Goal: Understand process/instructions: Understand process/instructions

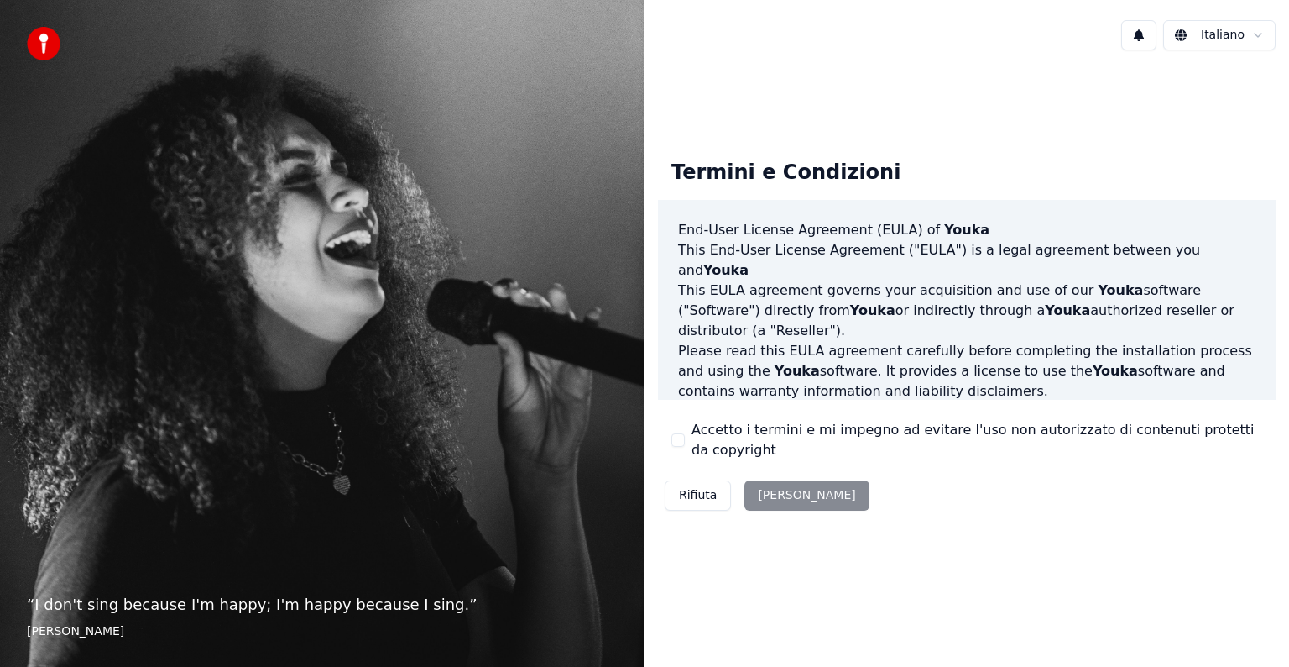
click at [777, 499] on div "Rifiuta [PERSON_NAME]" at bounding box center [767, 495] width 218 height 44
click at [690, 491] on button "Rifiuta" at bounding box center [698, 495] width 66 height 30
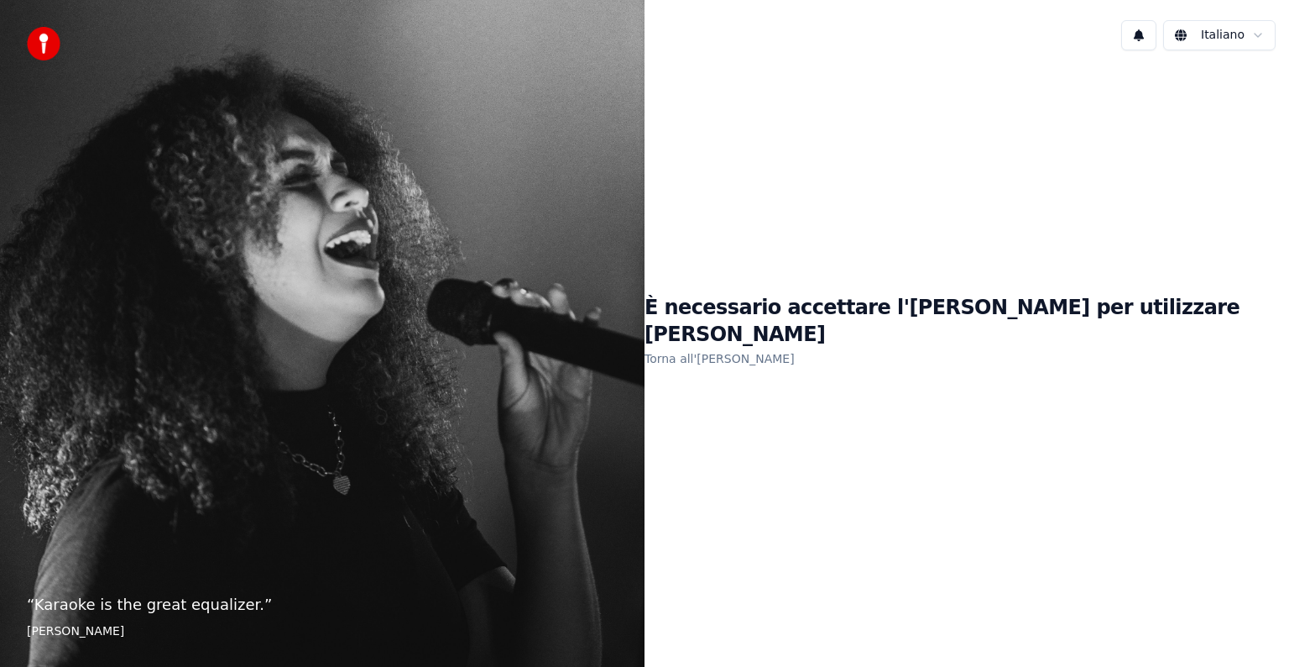
click at [776, 349] on link "Torna all'[PERSON_NAME]" at bounding box center [720, 358] width 150 height 27
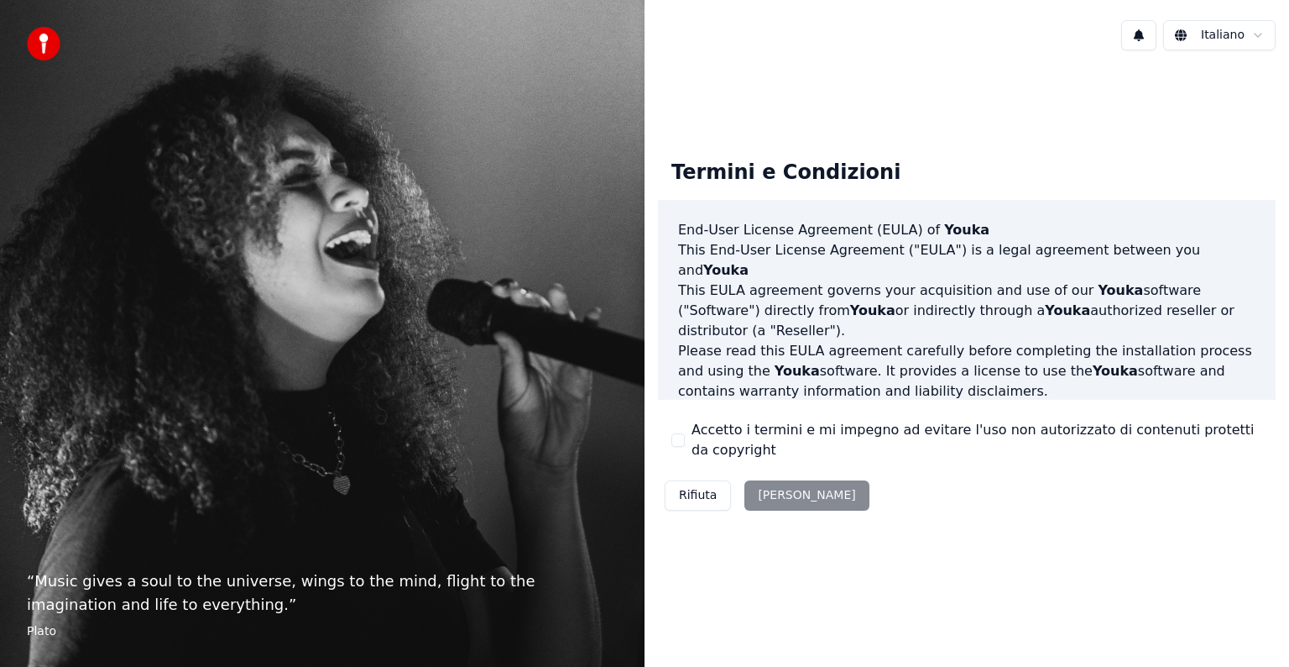
click at [775, 484] on div "Rifiuta [PERSON_NAME]" at bounding box center [767, 495] width 218 height 44
click at [776, 489] on div "Rifiuta [PERSON_NAME]" at bounding box center [767, 495] width 218 height 44
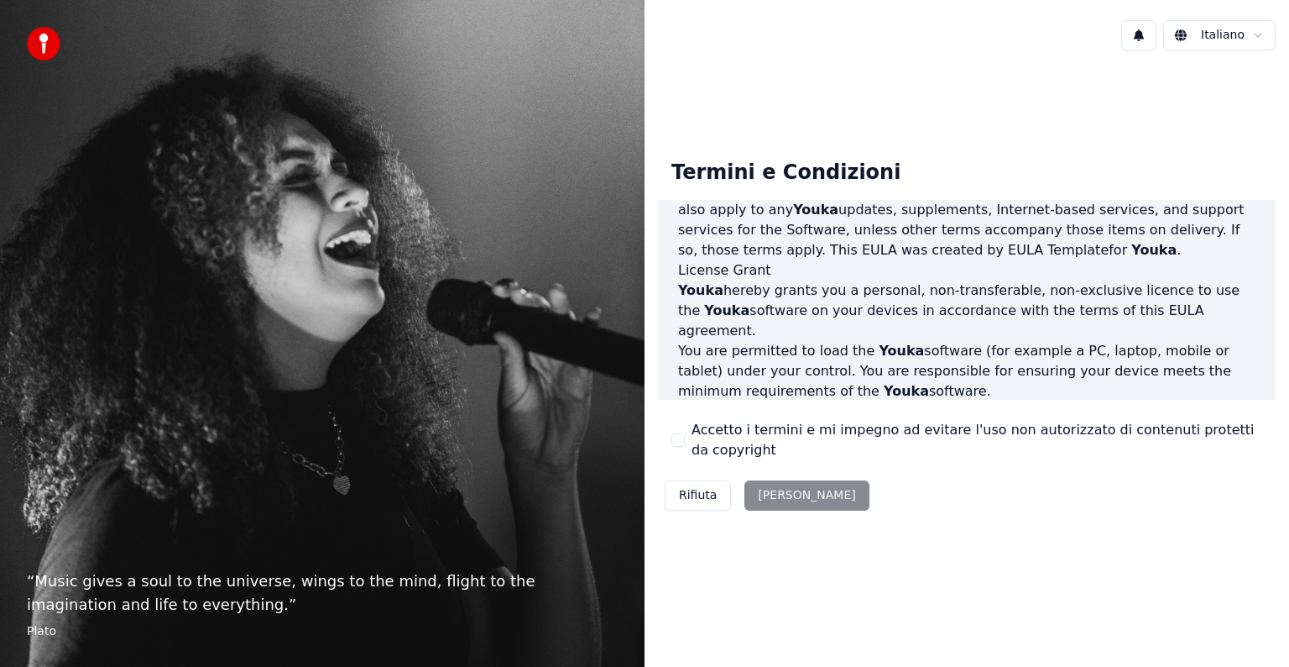
scroll to position [907, 0]
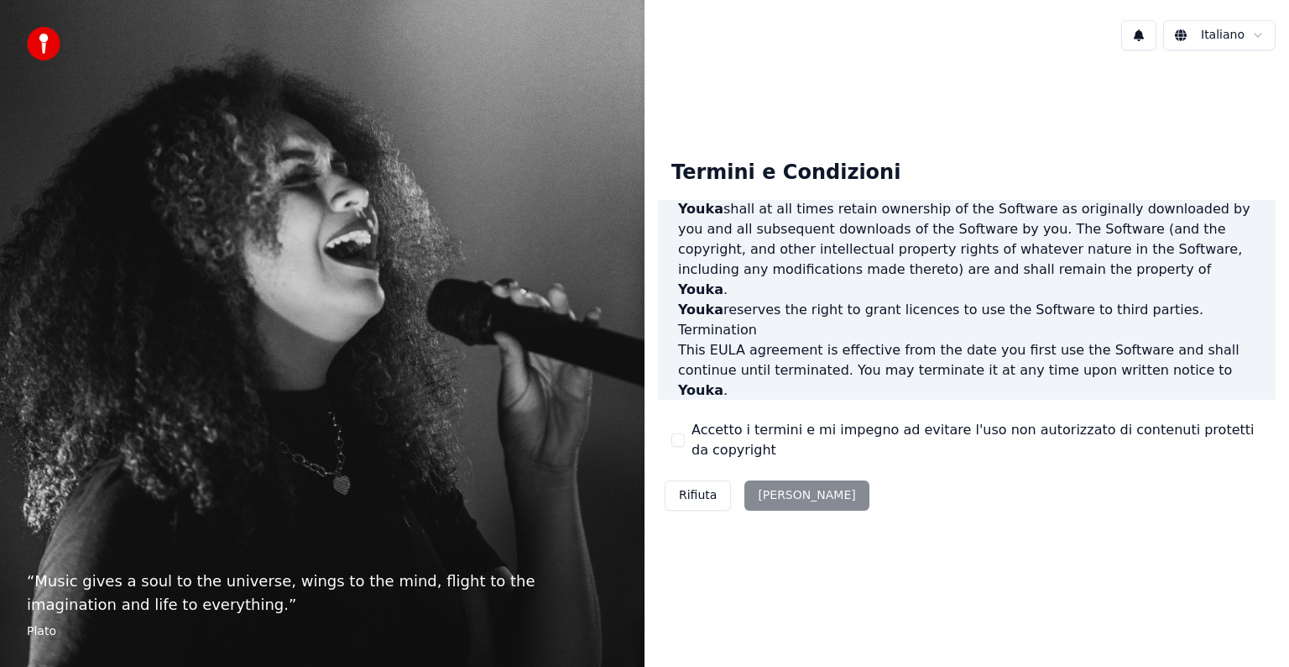
click at [790, 502] on div "Rifiuta [PERSON_NAME]" at bounding box center [767, 495] width 218 height 44
click at [790, 507] on div "Rifiuta [PERSON_NAME]" at bounding box center [767, 495] width 218 height 44
click at [693, 497] on button "Rifiuta" at bounding box center [698, 495] width 66 height 30
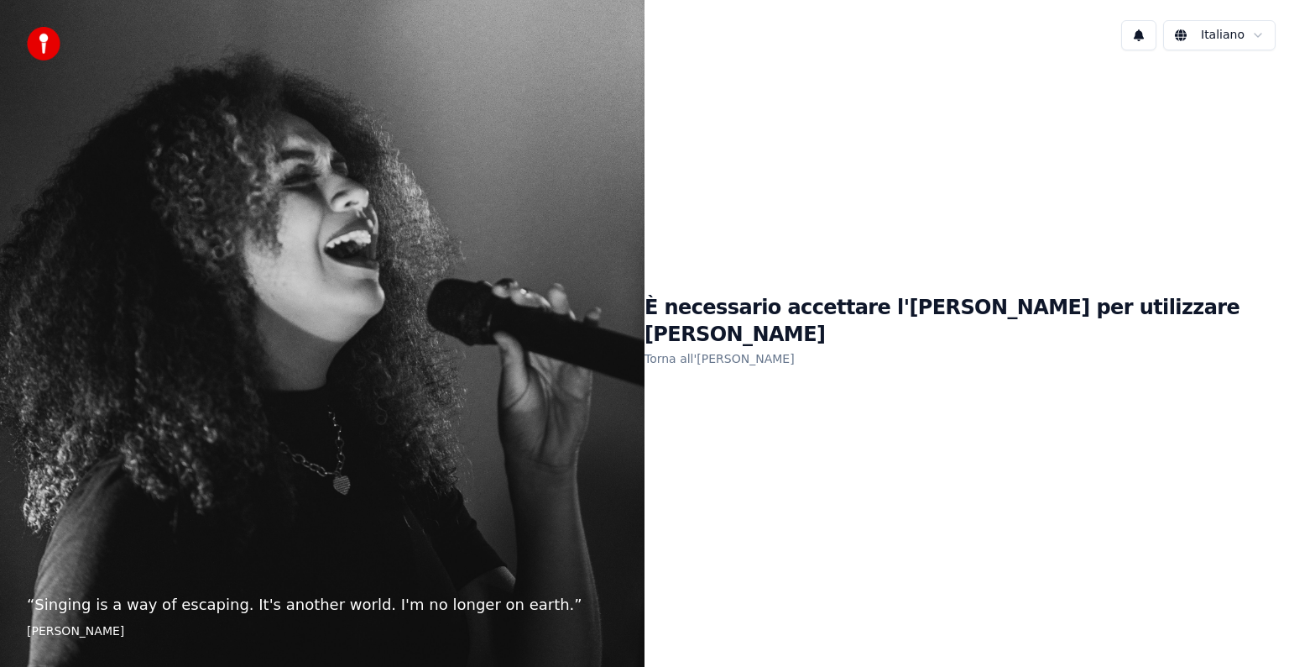
click at [793, 345] on link "Torna all'[PERSON_NAME]" at bounding box center [720, 358] width 150 height 27
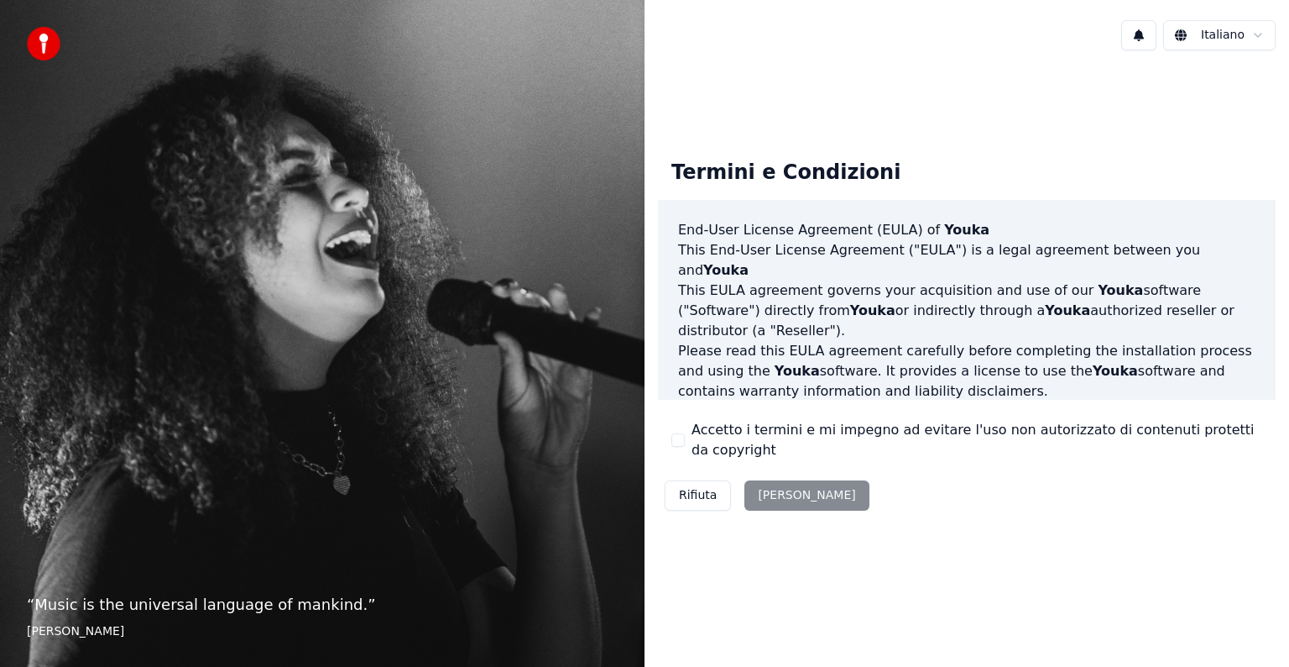
scroll to position [907, 0]
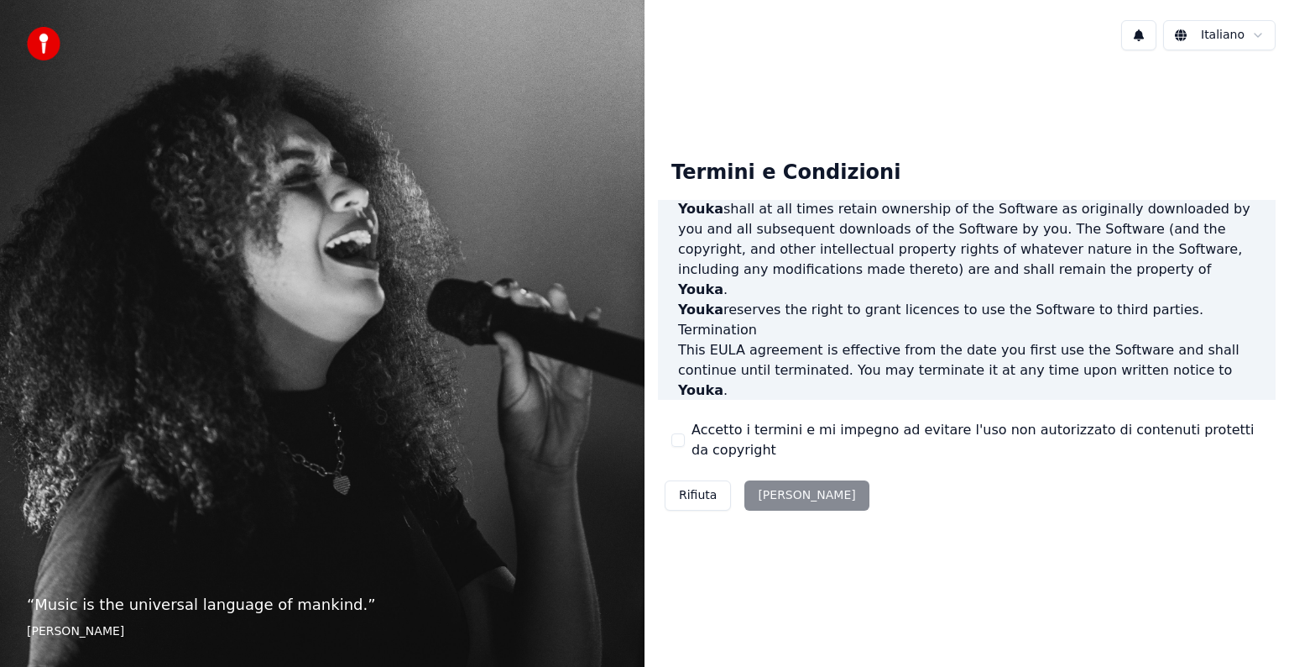
click at [746, 504] on div "Rifiuta [PERSON_NAME]" at bounding box center [767, 495] width 218 height 44
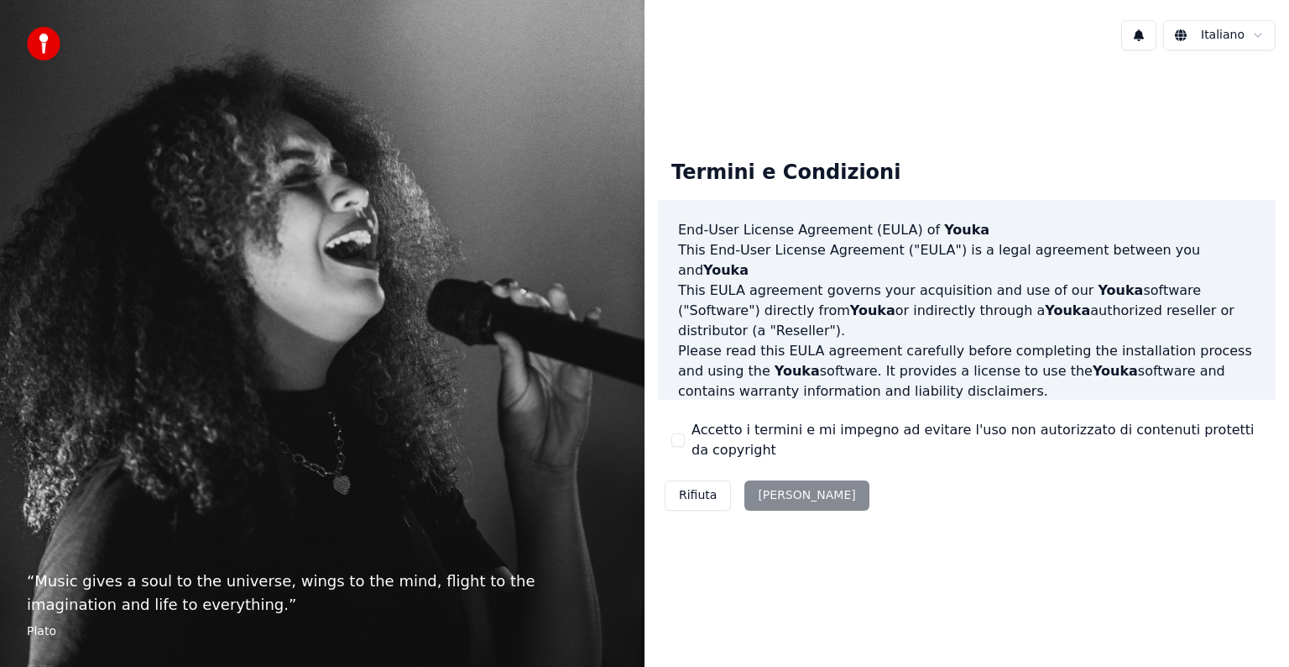
click at [800, 490] on div "Rifiuta [PERSON_NAME]" at bounding box center [767, 495] width 218 height 44
click at [47, 628] on footer "Plato" at bounding box center [322, 631] width 591 height 17
drag, startPoint x: 47, startPoint y: 630, endPoint x: 52, endPoint y: 623, distance: 9.1
click at [49, 629] on footer "Plato" at bounding box center [322, 631] width 591 height 17
click at [1222, 32] on html "“ Music gives a soul to the universe, wings to the mind, flight to the imaginat…" at bounding box center [644, 333] width 1289 height 667
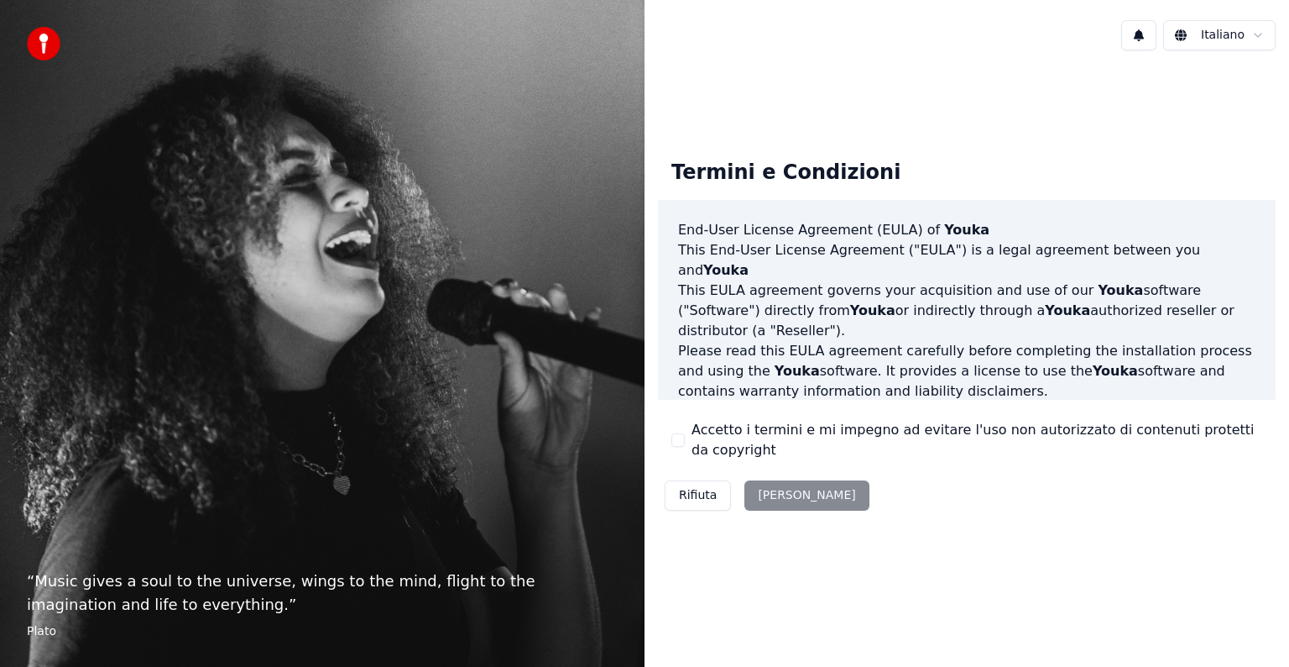
click at [1038, 116] on html "“ Music gives a soul to the universe, wings to the mind, flight to the imaginat…" at bounding box center [644, 333] width 1289 height 667
click at [1246, 34] on html "“ Music gives a soul to the universe, wings to the mind, flight to the imaginat…" at bounding box center [644, 333] width 1289 height 667
click at [1147, 35] on button at bounding box center [1138, 35] width 35 height 30
click at [1119, 133] on div "Termini e Condizioni End-User License Agreement (EULA) of Youka This End-User L…" at bounding box center [967, 332] width 645 height 398
click at [745, 491] on div "Rifiuta [PERSON_NAME]" at bounding box center [767, 495] width 218 height 44
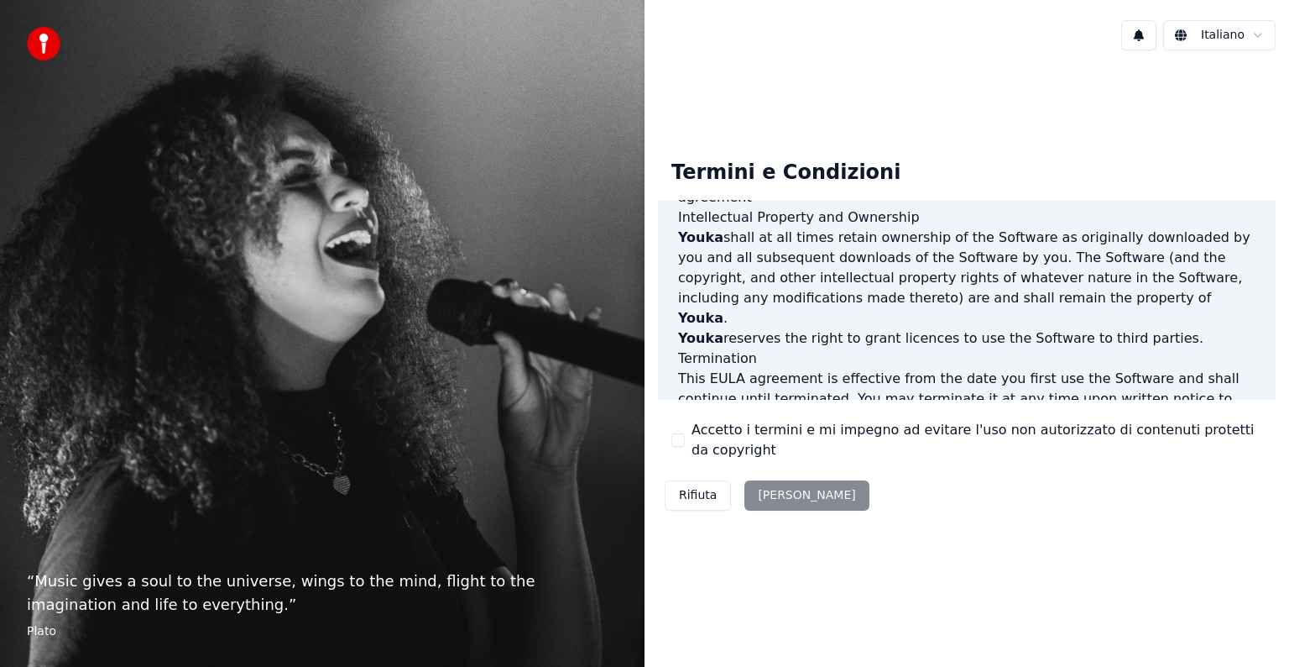
scroll to position [907, 0]
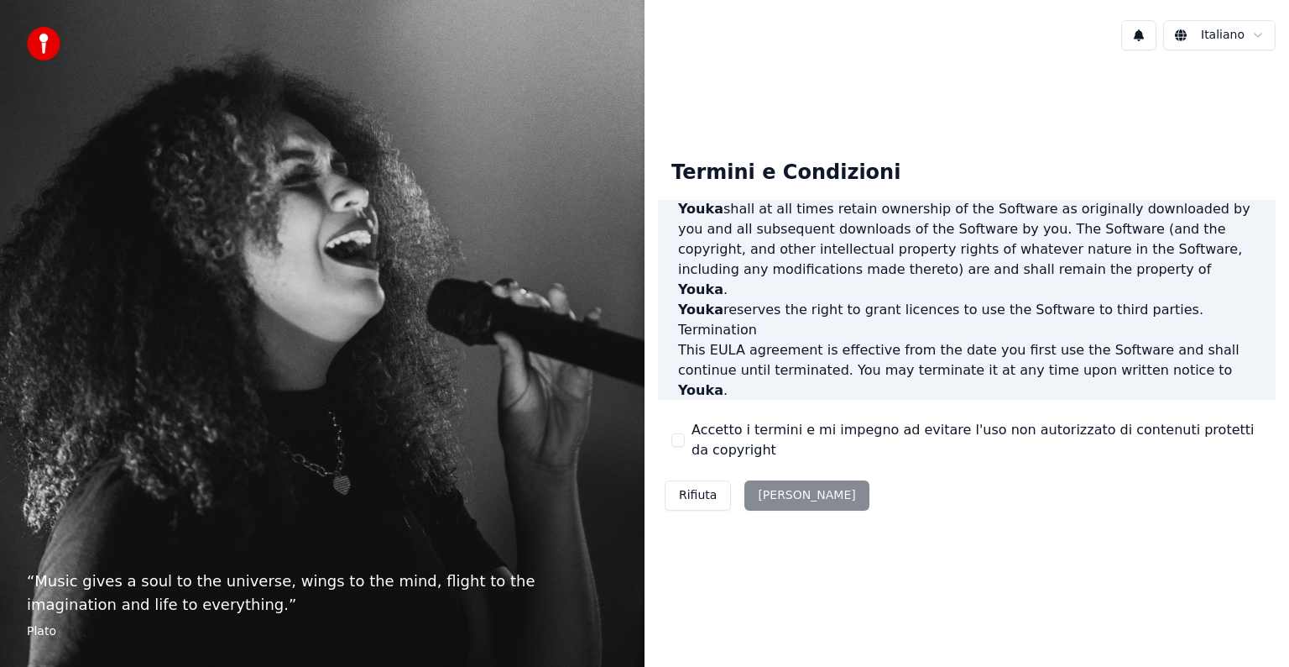
click at [776, 490] on div "Rifiuta [PERSON_NAME]" at bounding box center [767, 495] width 218 height 44
